Goal: Communication & Community: Answer question/provide support

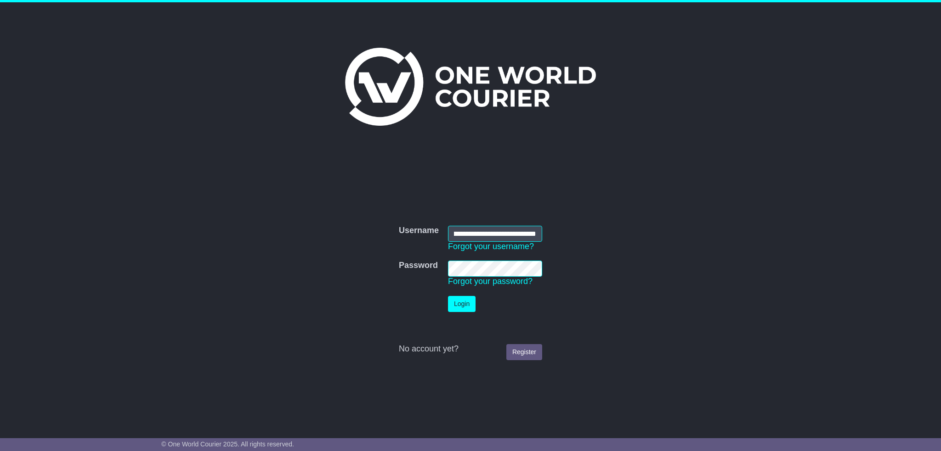
scroll to position [0, 37]
type input "**********"
click at [412, 271] on tr "Password Password Forgot your password?" at bounding box center [470, 273] width 152 height 35
click at [468, 300] on button "Login" at bounding box center [462, 304] width 28 height 16
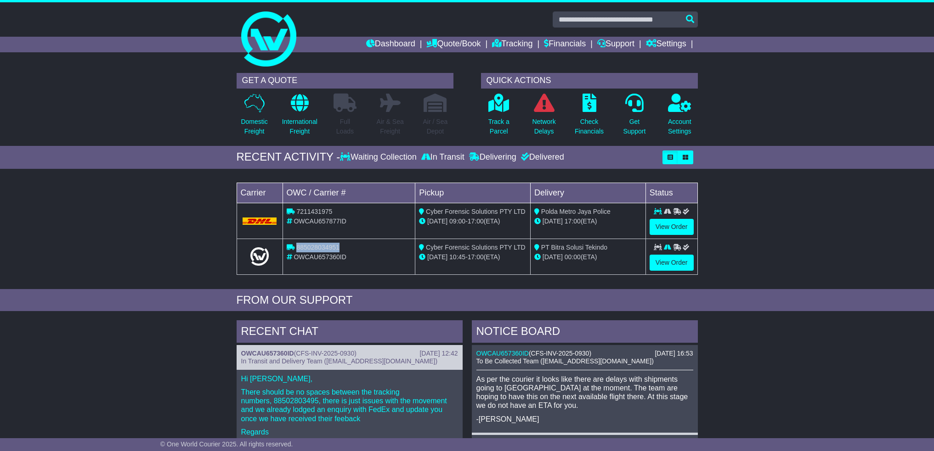
drag, startPoint x: 343, startPoint y: 246, endPoint x: 297, endPoint y: 246, distance: 45.9
click at [297, 246] on div "885028034951" at bounding box center [349, 248] width 125 height 10
copy span "885028034951"
click at [301, 269] on td "885028034951 OWCAU657360ID" at bounding box center [348, 257] width 133 height 36
click at [677, 265] on link "View Order" at bounding box center [671, 263] width 44 height 16
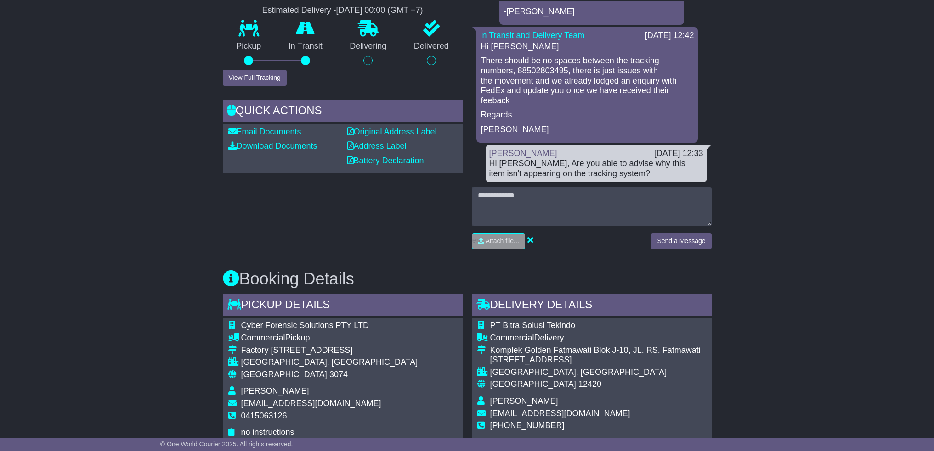
scroll to position [230, 0]
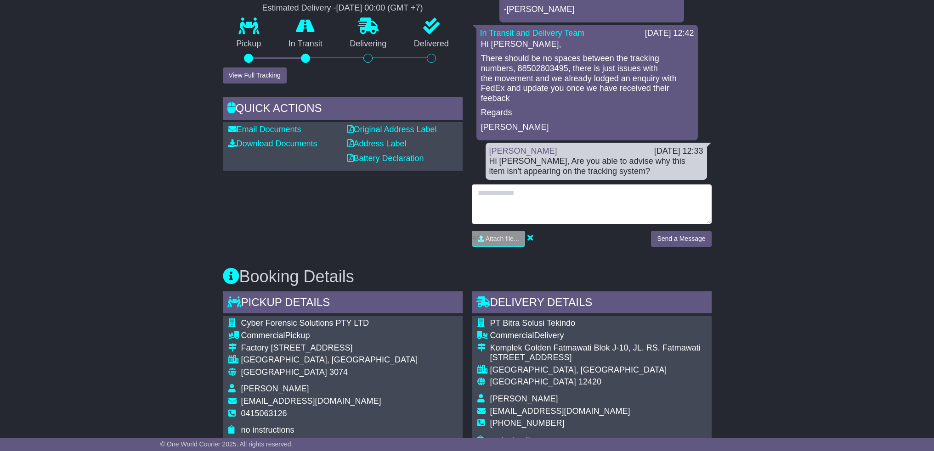
click at [488, 194] on textarea at bounding box center [592, 204] width 240 height 39
type textarea "**********"
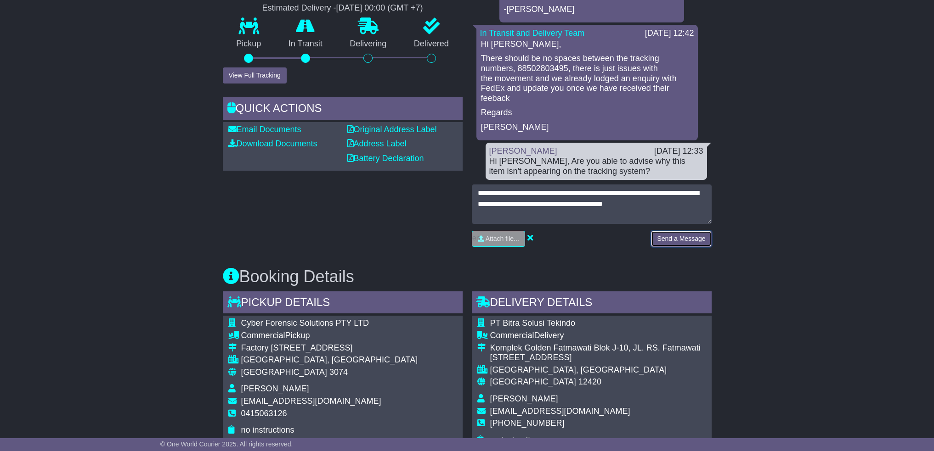
click at [666, 239] on button "Send a Message" at bounding box center [681, 239] width 60 height 16
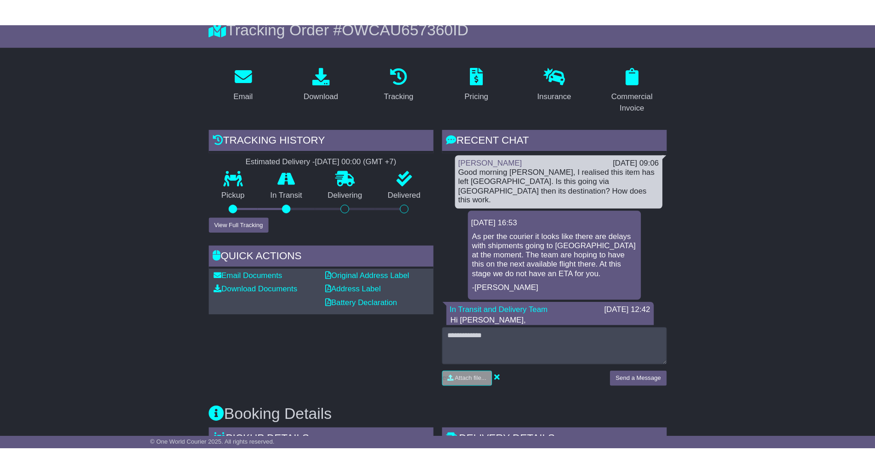
scroll to position [0, 0]
